Goal: Find specific page/section: Find specific page/section

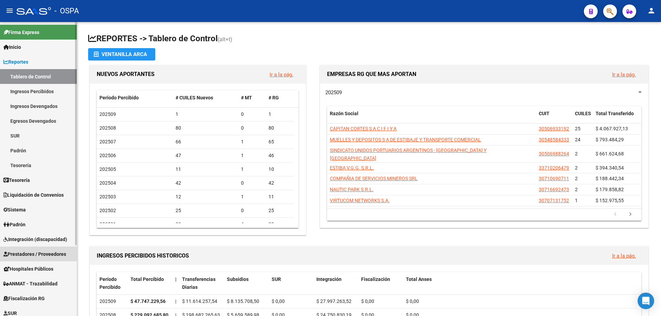
click at [16, 251] on span "Prestadores / Proveedores" at bounding box center [34, 255] width 63 height 8
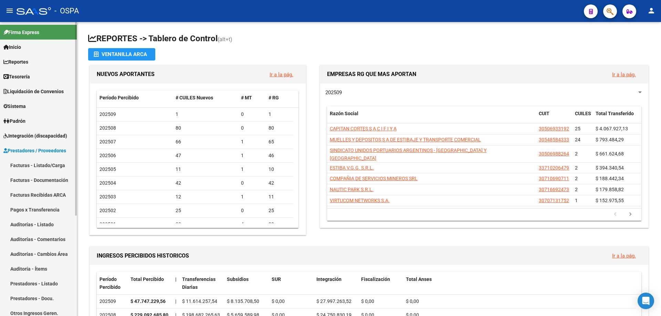
click at [25, 168] on link "Facturas - Listado/Carga" at bounding box center [38, 165] width 77 height 15
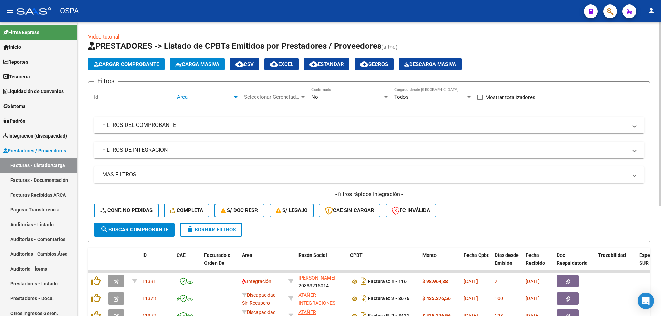
click at [223, 98] on span "Area" at bounding box center [205, 97] width 56 height 6
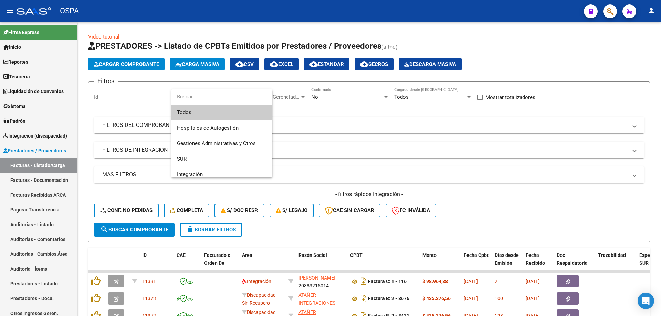
click at [209, 113] on span "Todos" at bounding box center [222, 112] width 90 height 15
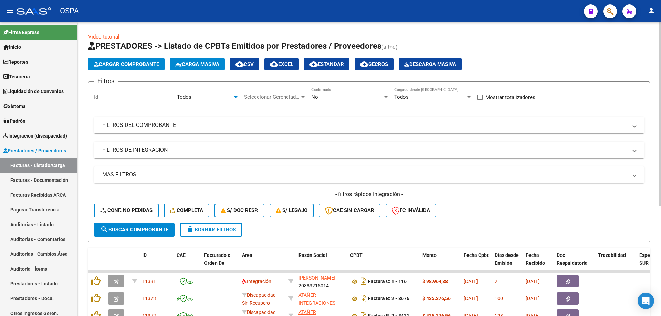
click at [278, 103] on div "Seleccionar Gerenciador Seleccionar Gerenciador" at bounding box center [275, 97] width 62 height 21
click at [278, 98] on span "Seleccionar Gerenciador" at bounding box center [272, 97] width 56 height 6
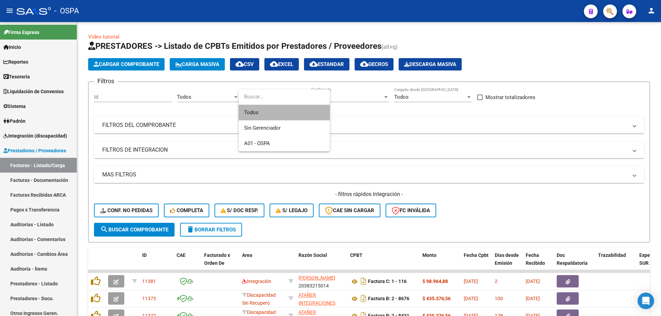
click at [261, 113] on span "Todos" at bounding box center [284, 112] width 80 height 15
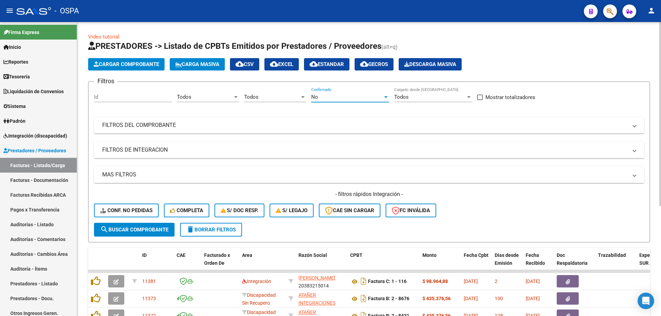
click at [327, 95] on div "No" at bounding box center [347, 97] width 72 height 6
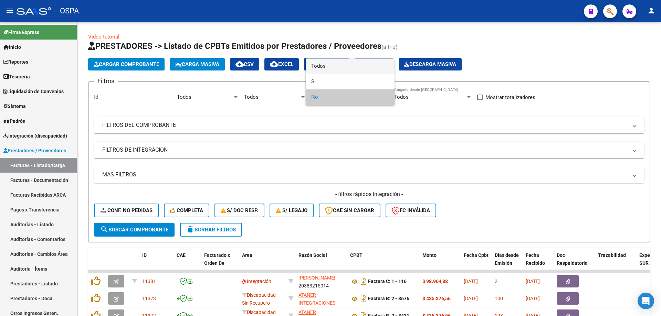
click at [343, 64] on span "Todos" at bounding box center [350, 66] width 78 height 15
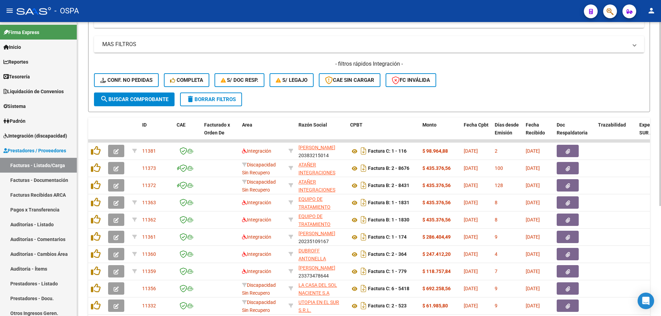
scroll to position [138, 0]
